Goal: Task Accomplishment & Management: Use online tool/utility

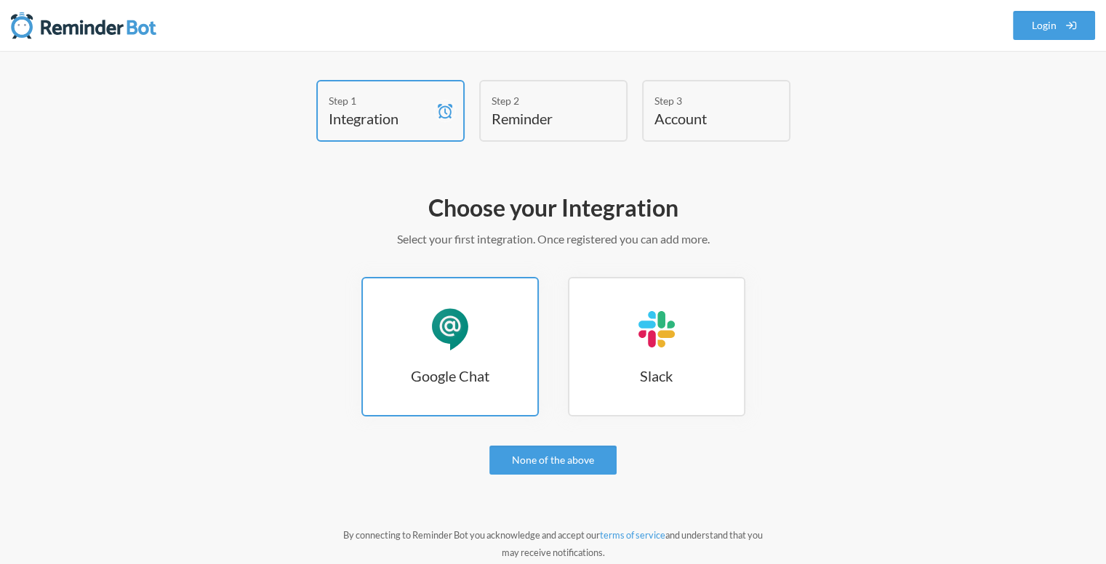
click at [470, 377] on h3 "Google Chat" at bounding box center [450, 376] width 175 height 20
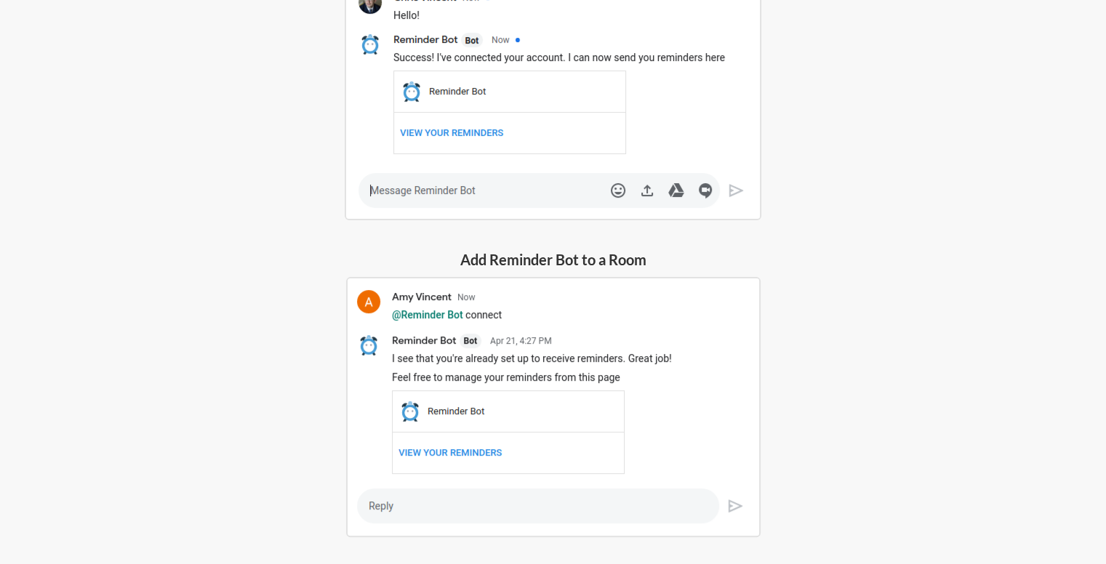
scroll to position [436, 0]
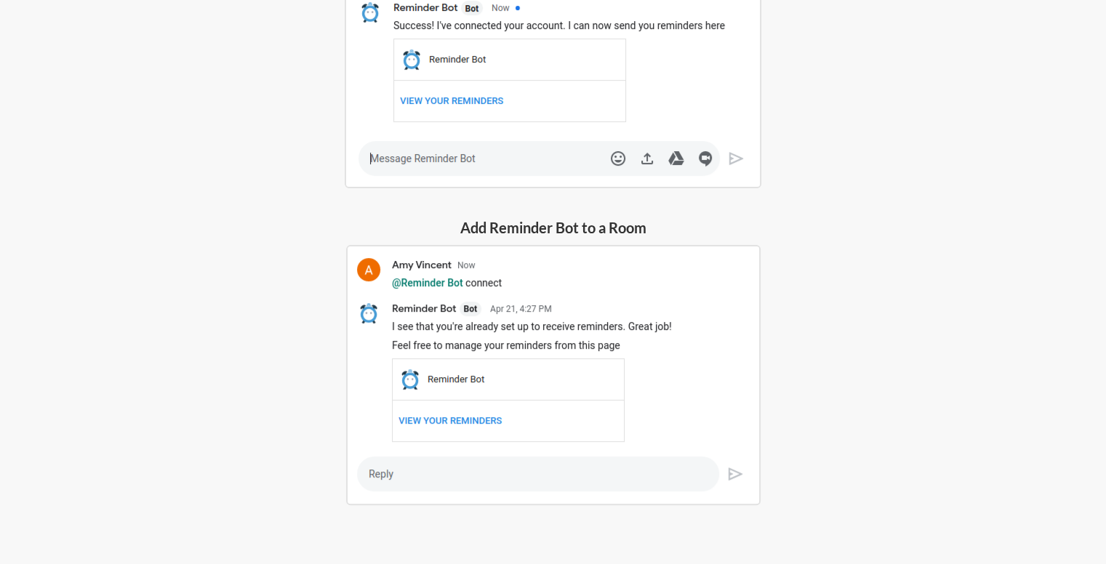
click at [518, 406] on img at bounding box center [553, 375] width 414 height 260
click at [513, 478] on img at bounding box center [553, 375] width 414 height 260
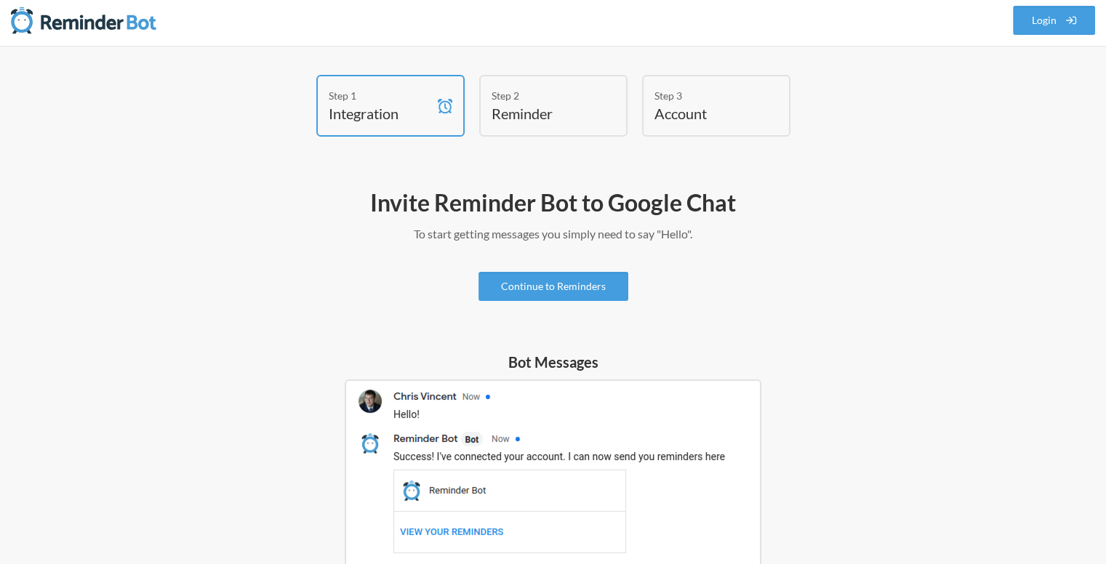
scroll to position [0, 0]
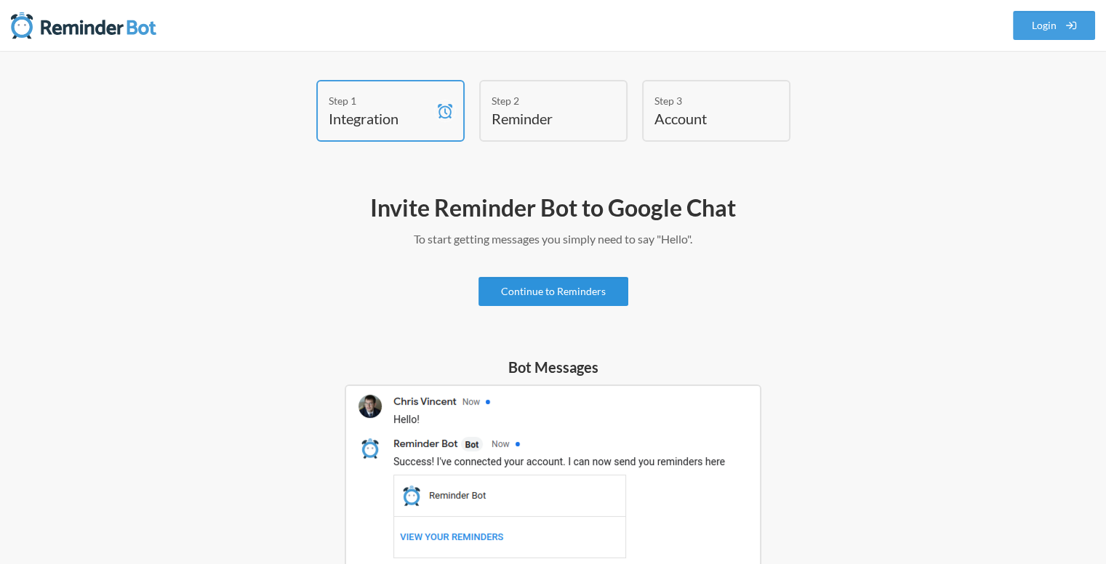
click at [582, 283] on link "Continue to Reminders" at bounding box center [553, 291] width 150 height 29
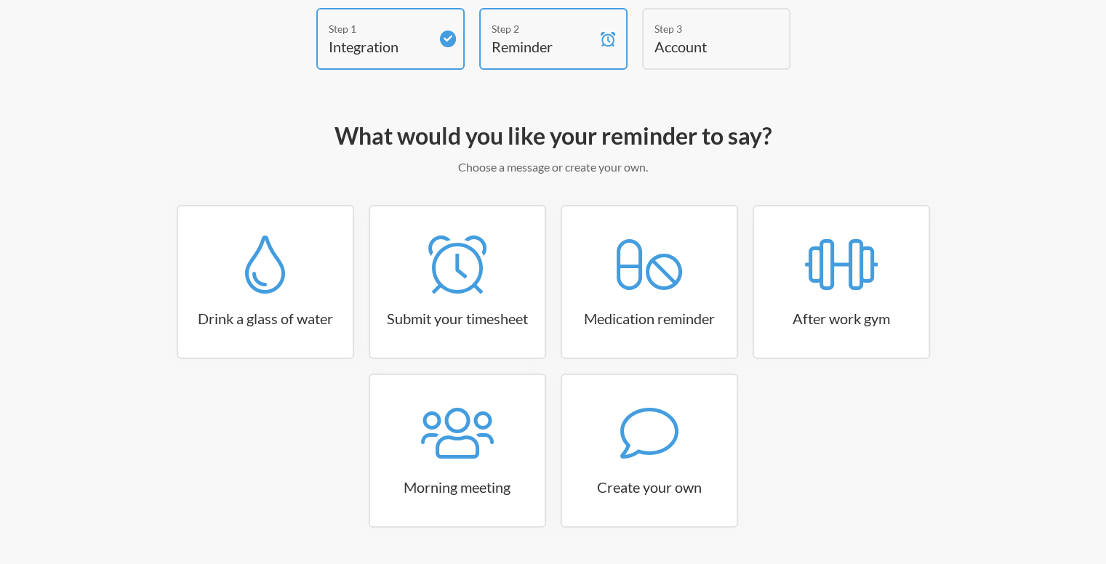
scroll to position [73, 0]
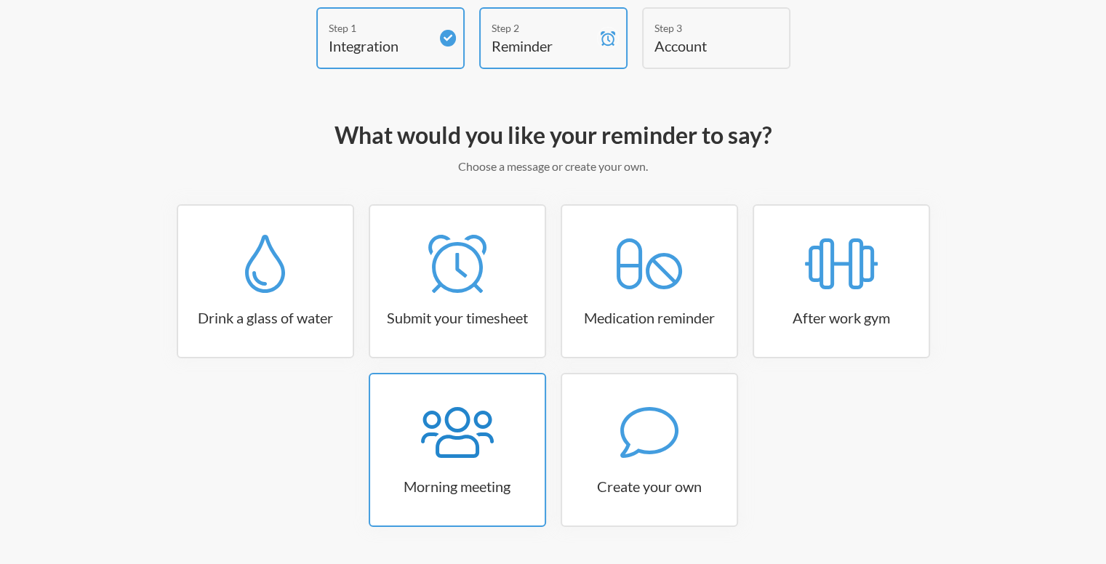
click at [426, 481] on h3 "Morning meeting" at bounding box center [457, 486] width 175 height 20
select select "08:30:00"
select select "true"
select select "09:45:00"
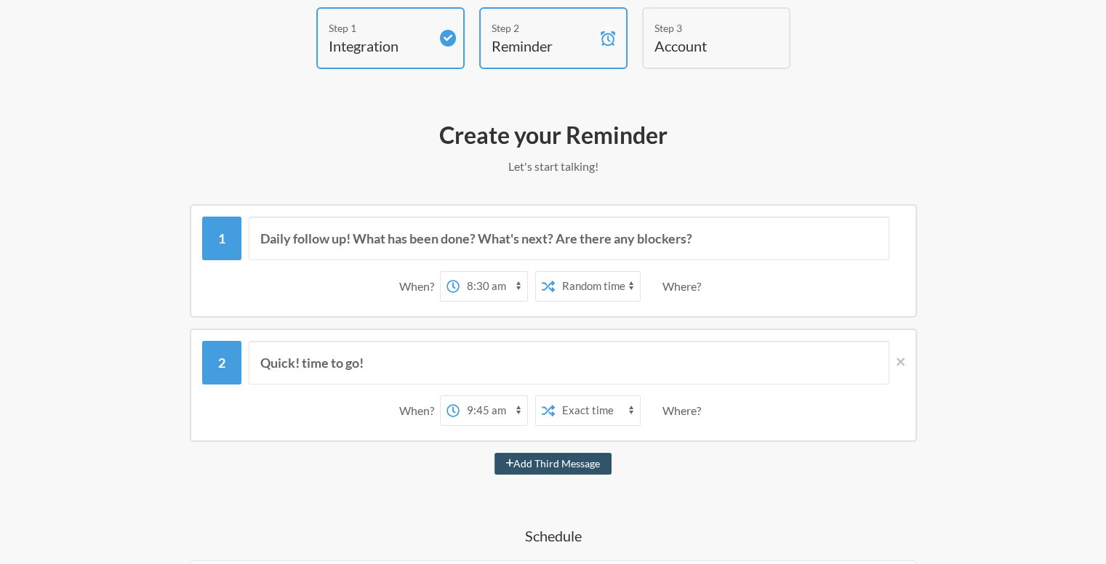
click at [511, 289] on select "12:00 am 12:15 am 12:30 am 12:45 am 1:00 am 1:15 am 1:30 am 1:45 am 2:00 am 2:1…" at bounding box center [494, 286] width 68 height 29
click at [547, 358] on input "Quick! time to go!" at bounding box center [569, 363] width 641 height 44
click at [527, 236] on input "Daily follow up! What has been done? What's next? Are there any blockers?" at bounding box center [569, 239] width 641 height 44
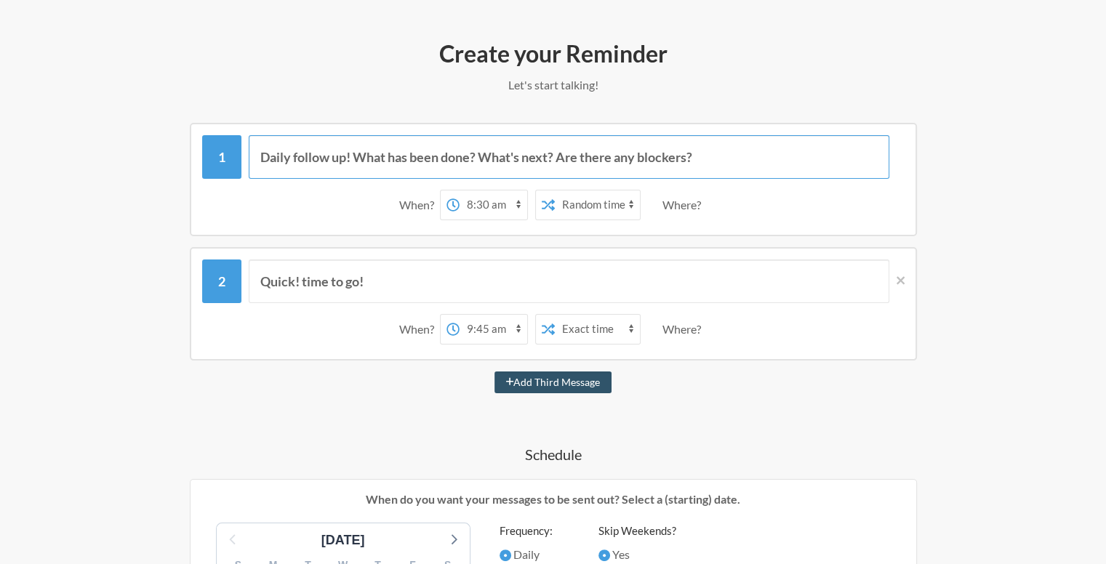
scroll to position [145, 0]
